Goal: Task Accomplishment & Management: Complete application form

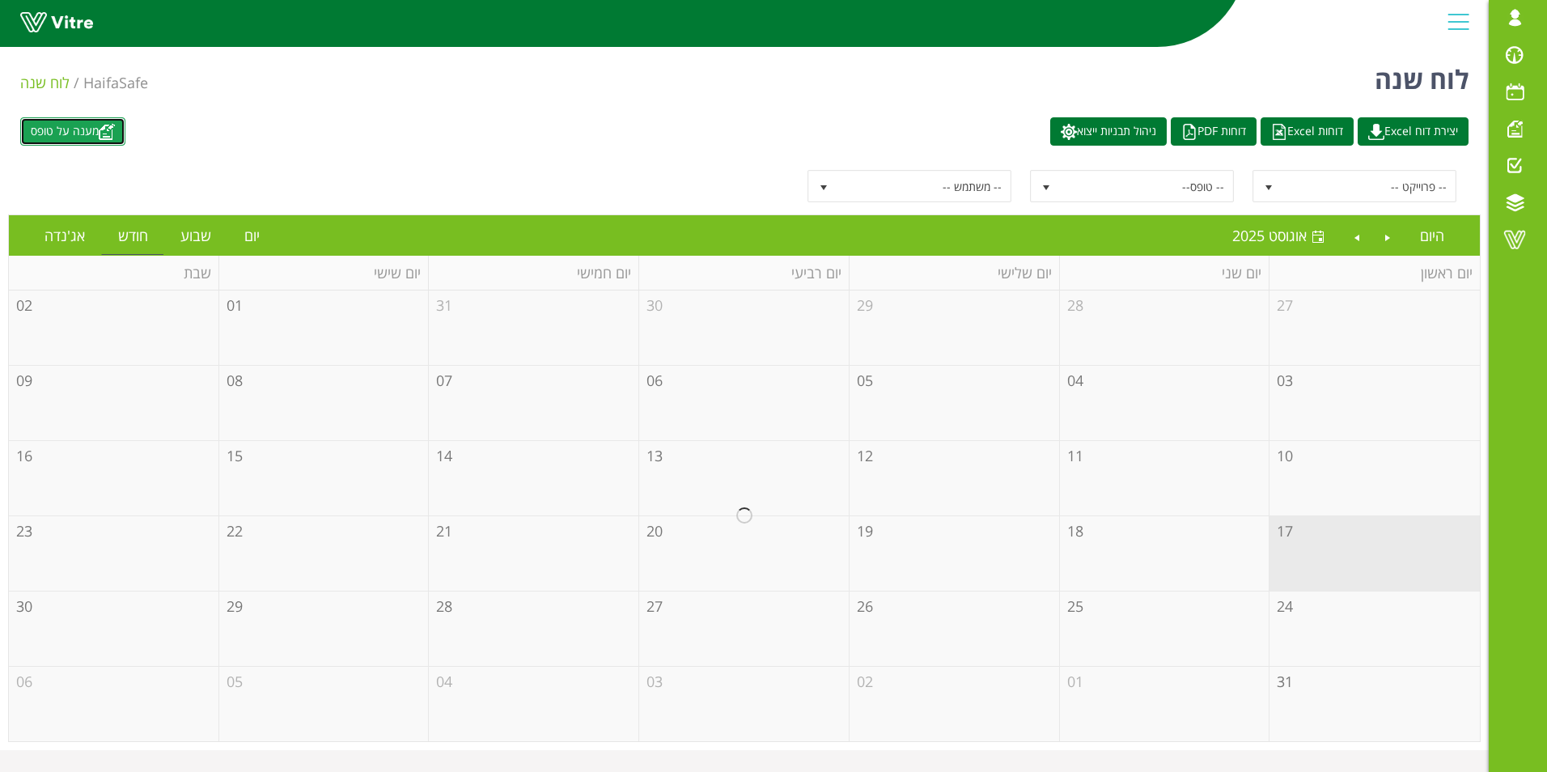
click at [83, 125] on link "מענה על טופס" at bounding box center [72, 131] width 105 height 28
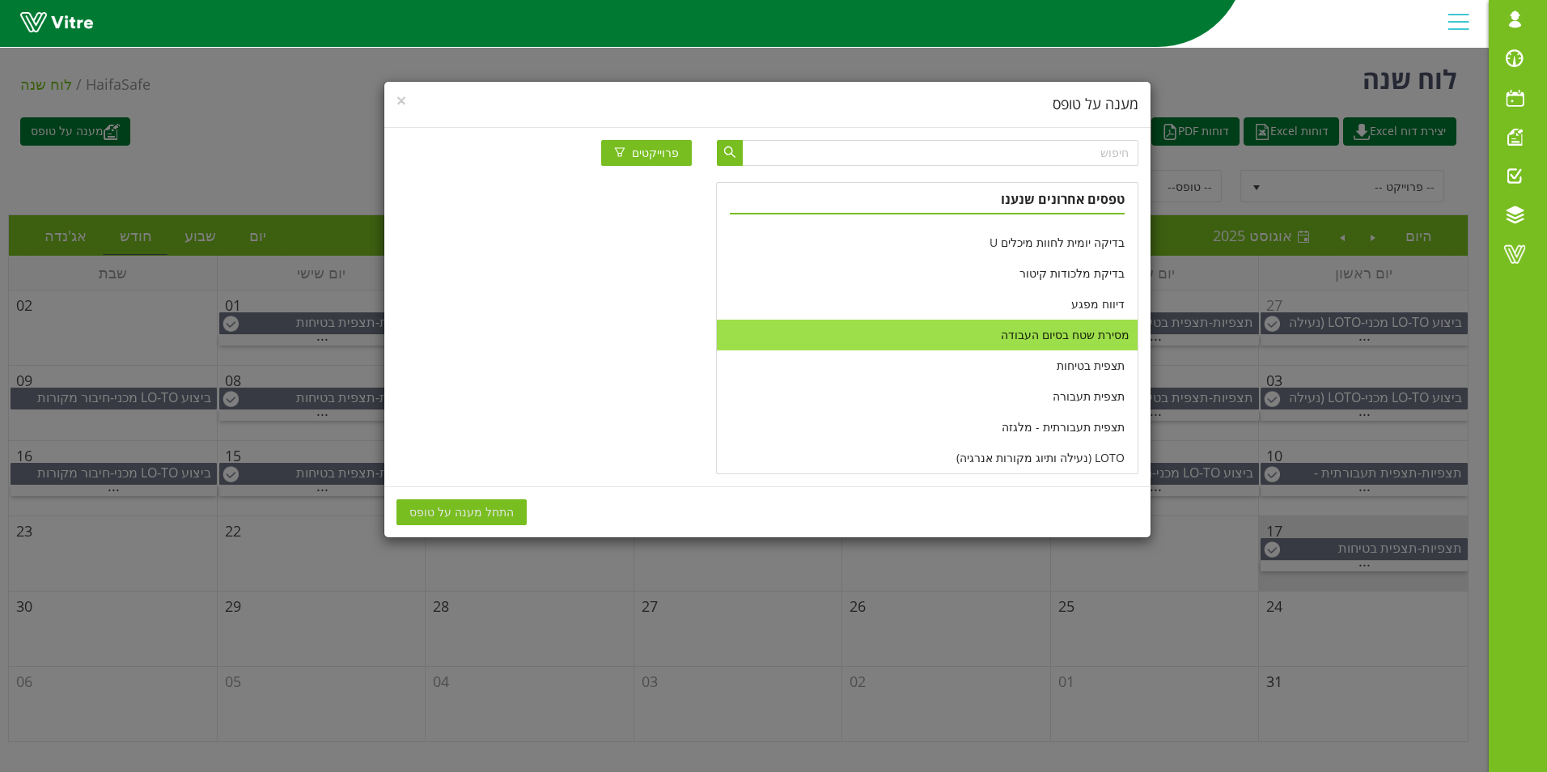
click at [949, 335] on li "מסירת שטח בסיום העבודה" at bounding box center [927, 334] width 421 height 31
click at [1031, 329] on li "מסירת שטח בסיום העבודה" at bounding box center [927, 334] width 421 height 31
click at [464, 510] on span "התחל מענה על טופס" at bounding box center [461, 512] width 104 height 18
